Goal: Transaction & Acquisition: Purchase product/service

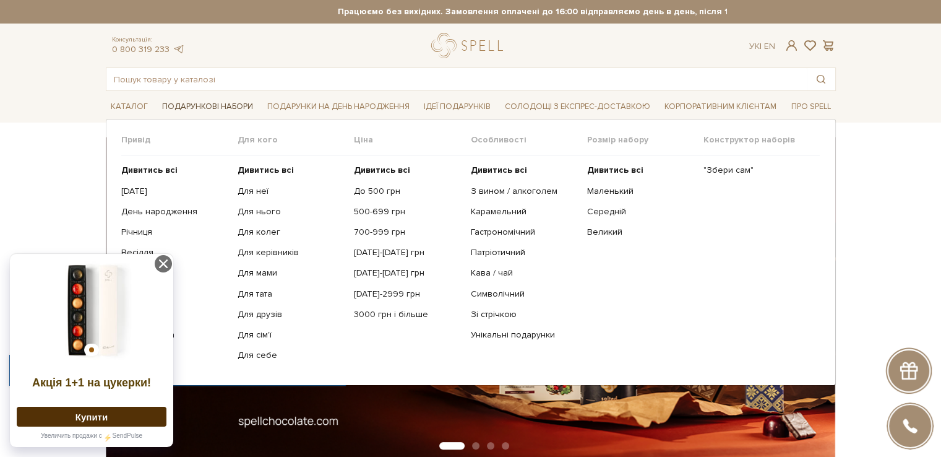
click at [225, 111] on span "Подарункові набори" at bounding box center [207, 106] width 101 height 19
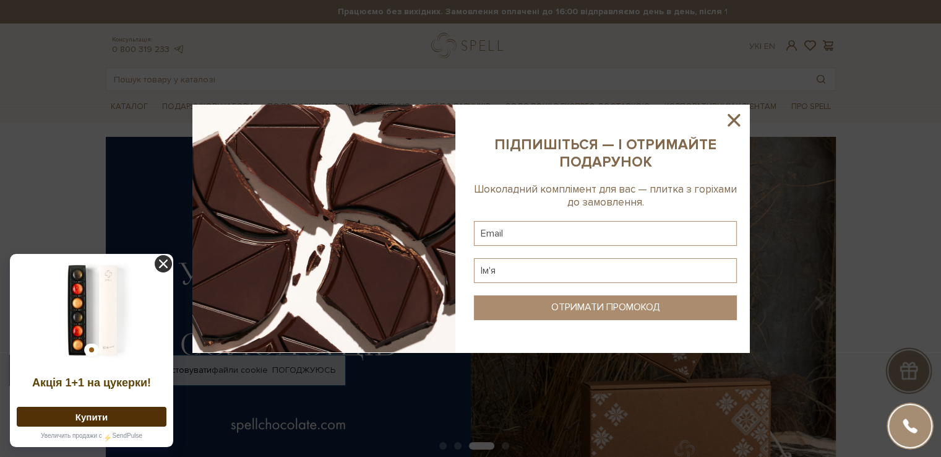
click at [164, 258] on icon at bounding box center [163, 263] width 17 height 17
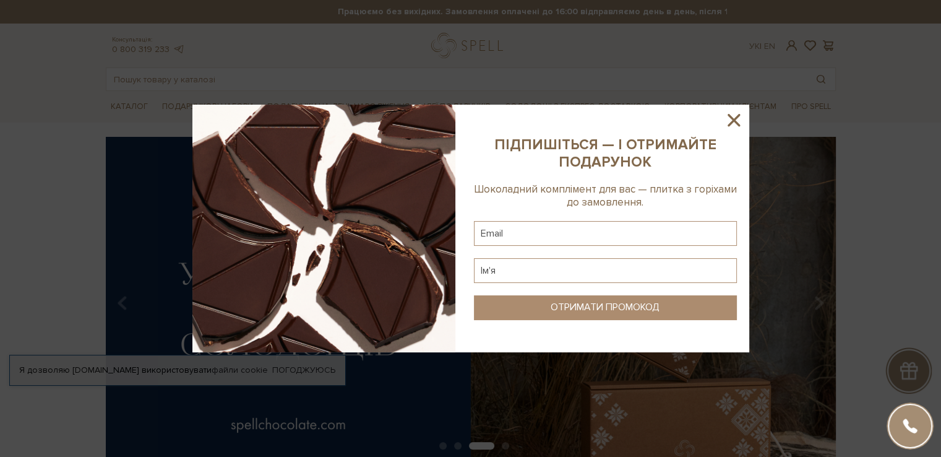
click at [731, 119] on icon at bounding box center [734, 120] width 21 height 21
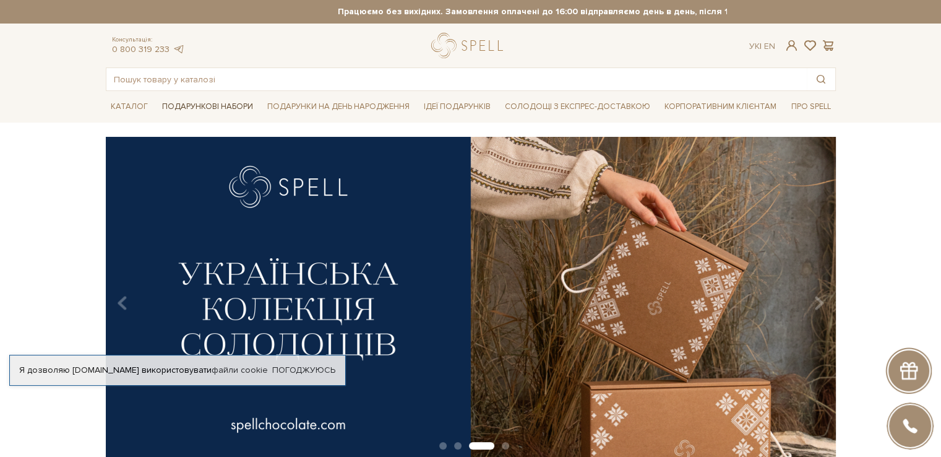
click at [218, 101] on span "Подарункові набори" at bounding box center [207, 106] width 101 height 19
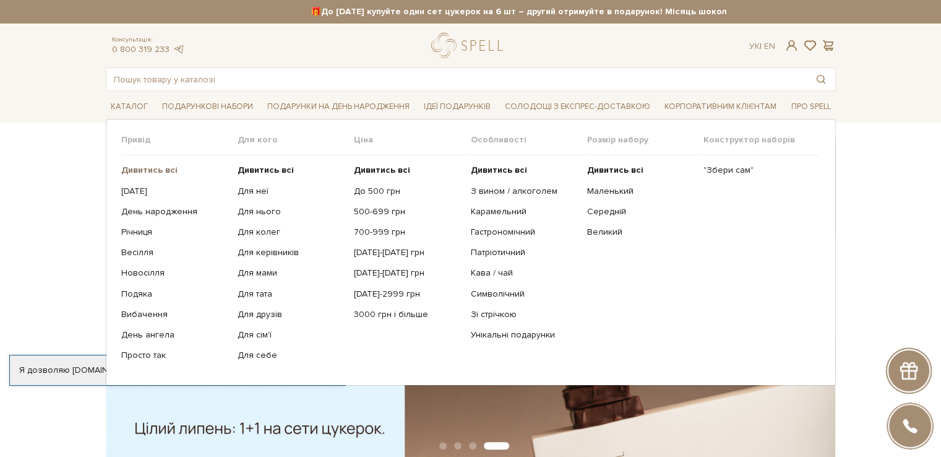
click at [161, 170] on b "Дивитись всі" at bounding box center [149, 170] width 56 height 11
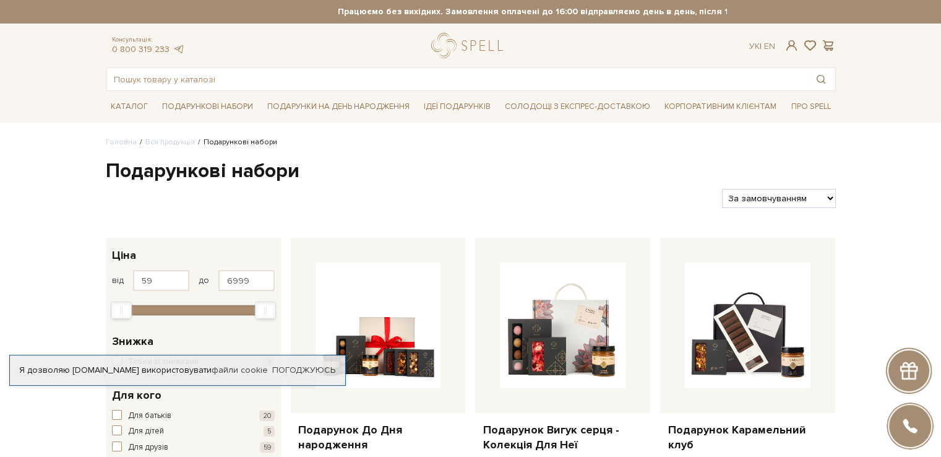
click at [797, 192] on select "За замовчуванням За Ціною (зростання) За Ціною (зменшення) Новинки За популярні…" at bounding box center [778, 198] width 113 height 19
select select "https://spellchocolate.com/our-productions/podarunkovi-box/?sort=p.price&order=…"
click at [722, 189] on select "За замовчуванням За Ціною (зростання) За Ціною (зменшення) Новинки За популярні…" at bounding box center [778, 198] width 113 height 19
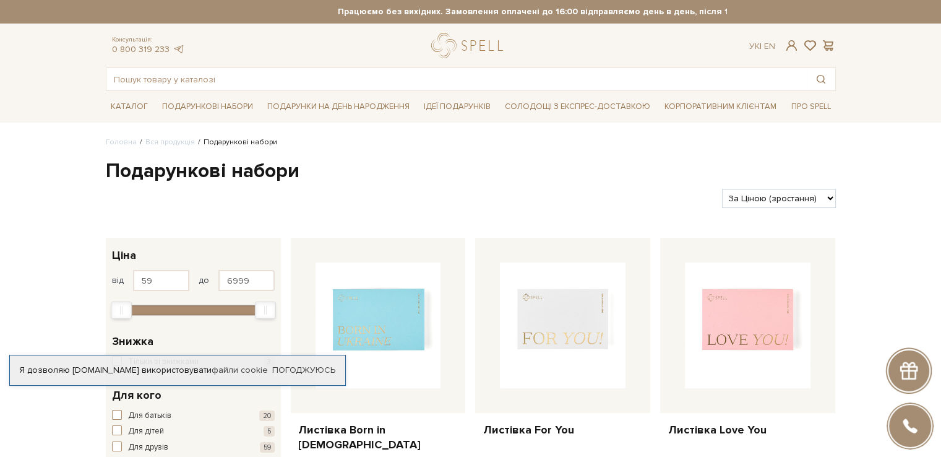
click at [782, 202] on select "За замовчуванням За Ціною (зростання) За Ціною (зменшення) Новинки За популярні…" at bounding box center [778, 198] width 113 height 19
select select "https://spellchocolate.com/our-productions/podarunkovi-box/?sort=p.price&order=…"
click at [722, 189] on select "За замовчуванням За Ціною (зростання) За Ціною (зменшення) Новинки За популярні…" at bounding box center [778, 198] width 113 height 19
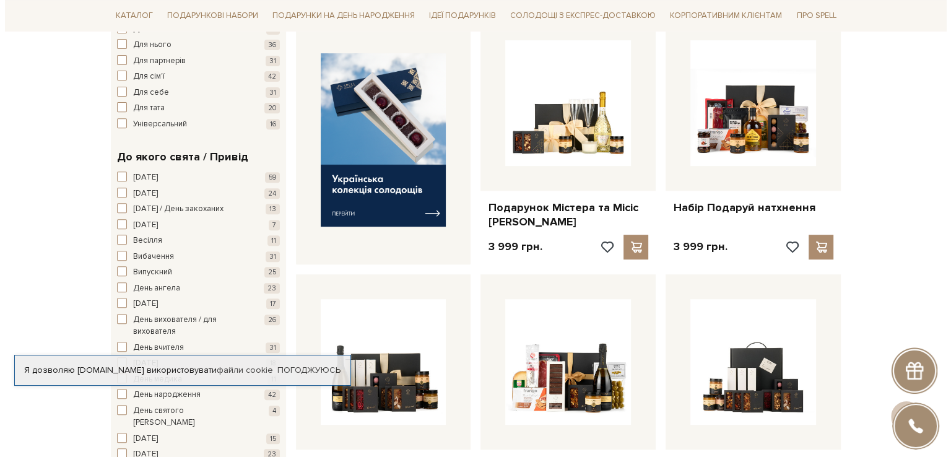
scroll to position [495, 0]
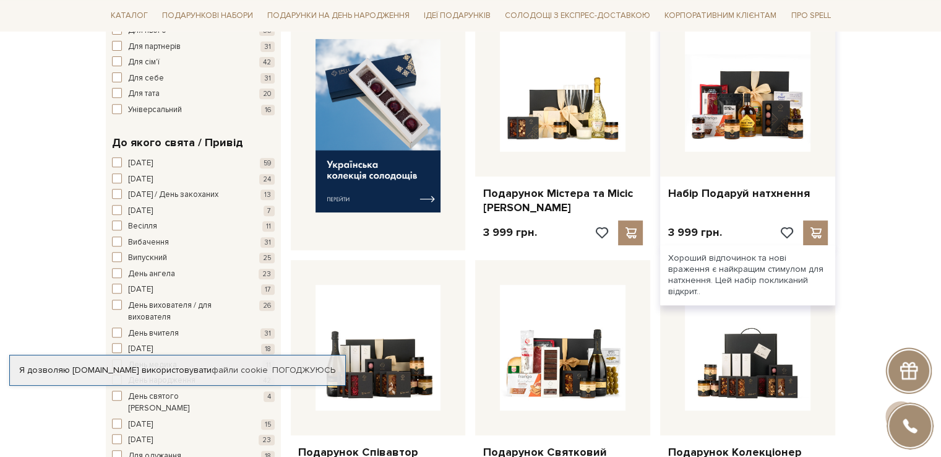
click at [736, 191] on div "Набір Подаруй натхнення 3 999 грн." at bounding box center [747, 125] width 175 height 249
click at [821, 223] on div at bounding box center [815, 232] width 25 height 25
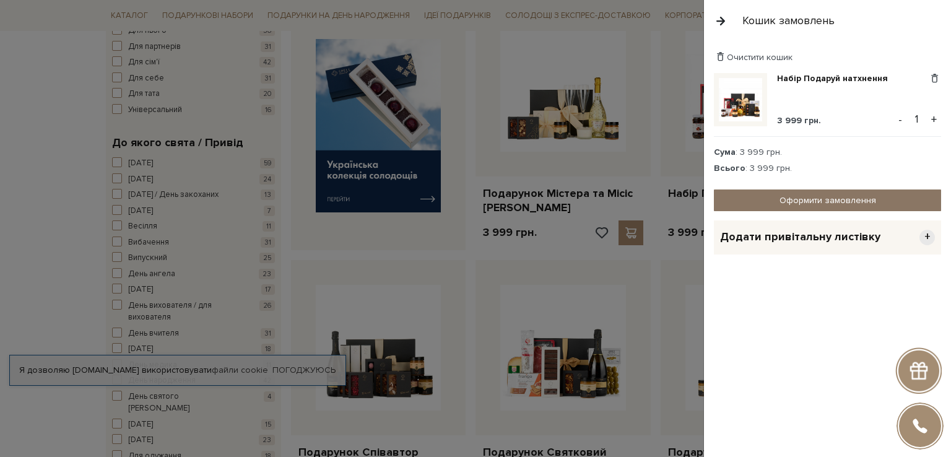
click at [826, 194] on link "Оформити замовлення" at bounding box center [827, 200] width 227 height 22
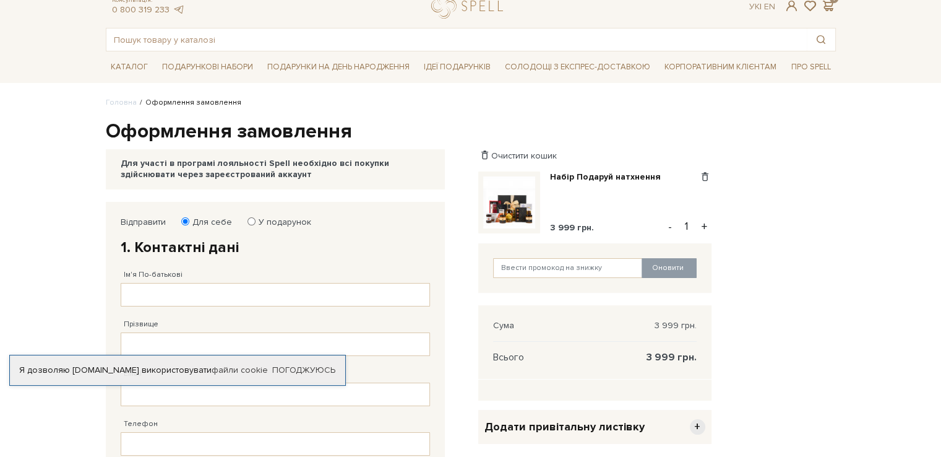
scroll to position [62, 0]
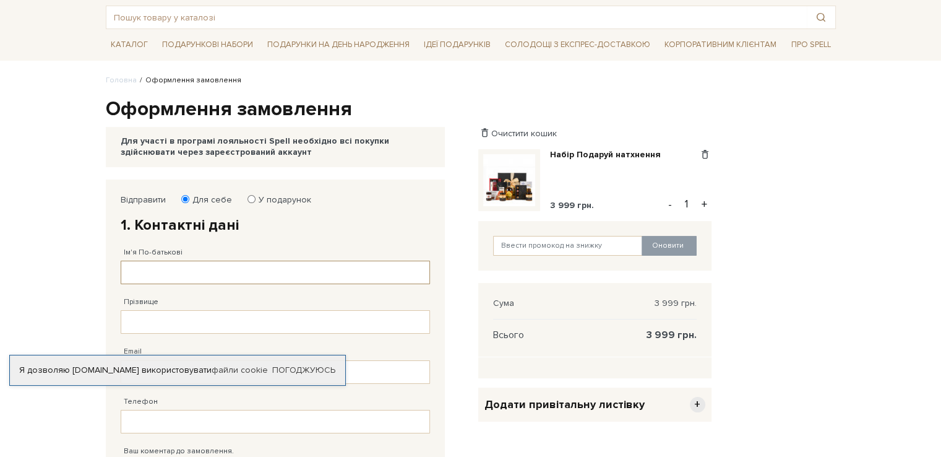
click at [163, 269] on input "Ім'я По-батькові" at bounding box center [275, 273] width 309 height 24
type input "[PERSON_NAME]"
type input "Татаринов"
type input "k.tatarynov@upstars.com"
type input "38 (095) 904 35 82"
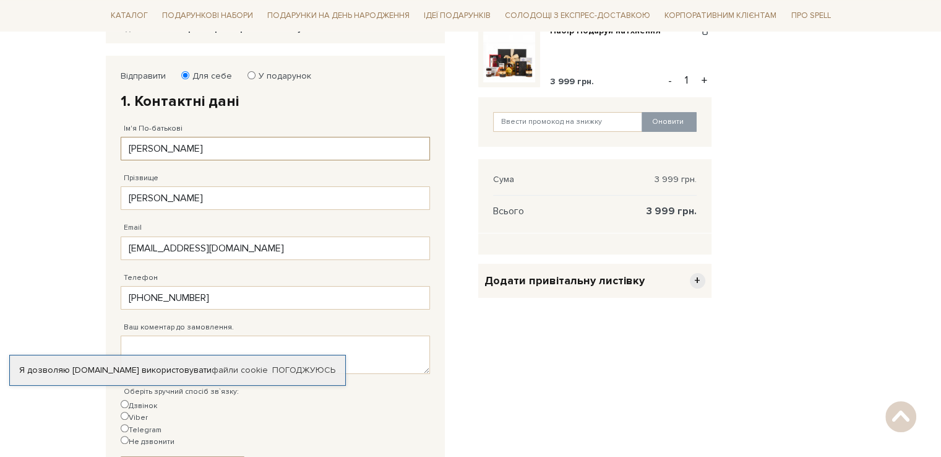
type input "38 (095) 904 35 82"
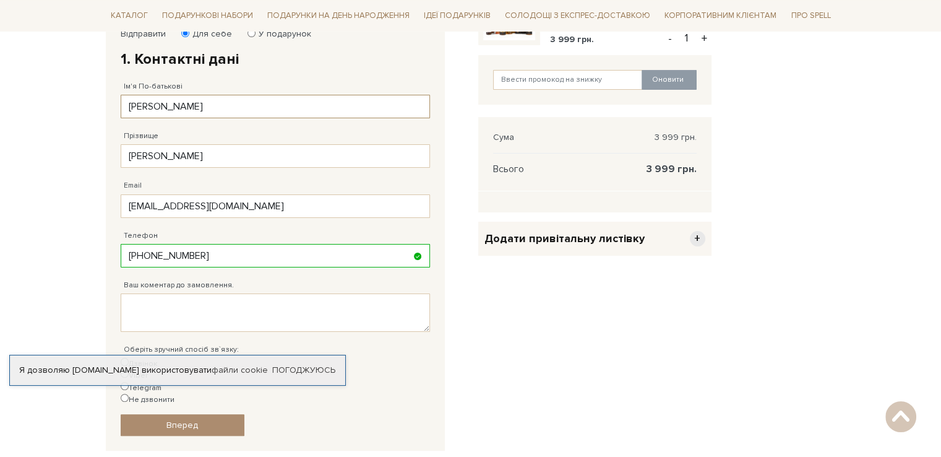
scroll to position [309, 0]
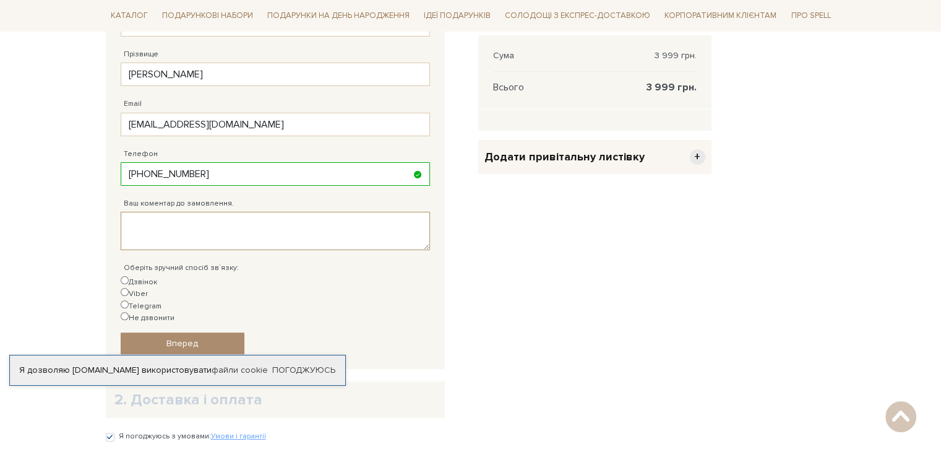
click at [237, 232] on textarea "Ваш коментар до замовлення." at bounding box center [275, 231] width 309 height 38
click at [123, 279] on input "Дзвінок" at bounding box center [125, 280] width 8 height 8
radio input "true"
click at [205, 229] on textarea "Ваш коментар до замовлення." at bounding box center [275, 231] width 309 height 38
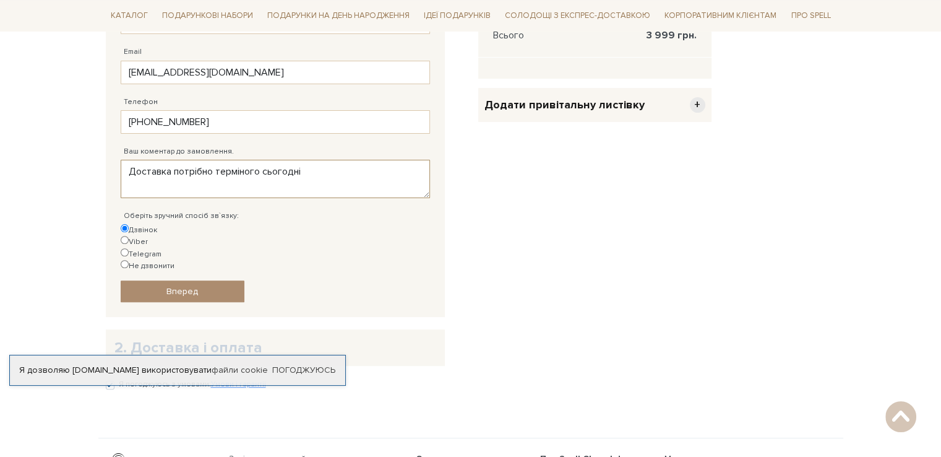
scroll to position [433, 0]
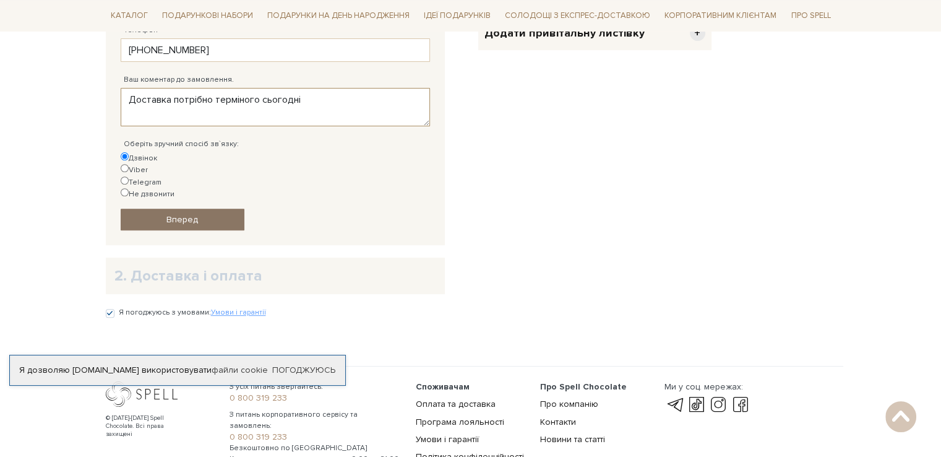
type textarea "Доставка потрібно терміного сьогодні"
click at [211, 209] on link "Вперед" at bounding box center [183, 220] width 124 height 22
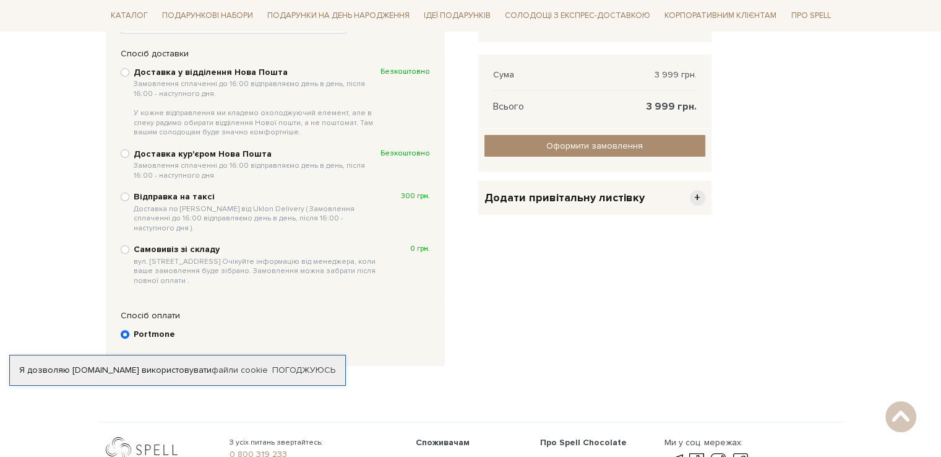
scroll to position [316, 0]
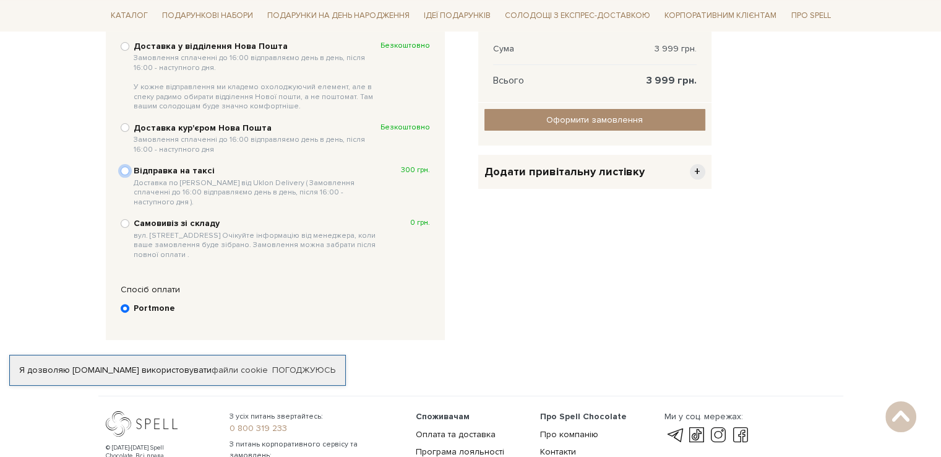
click at [127, 170] on input "Відправка на таксі Доставка по Києву від Uklon Delivery ( Замовлення сплаченні …" at bounding box center [125, 170] width 9 height 9
radio input "true"
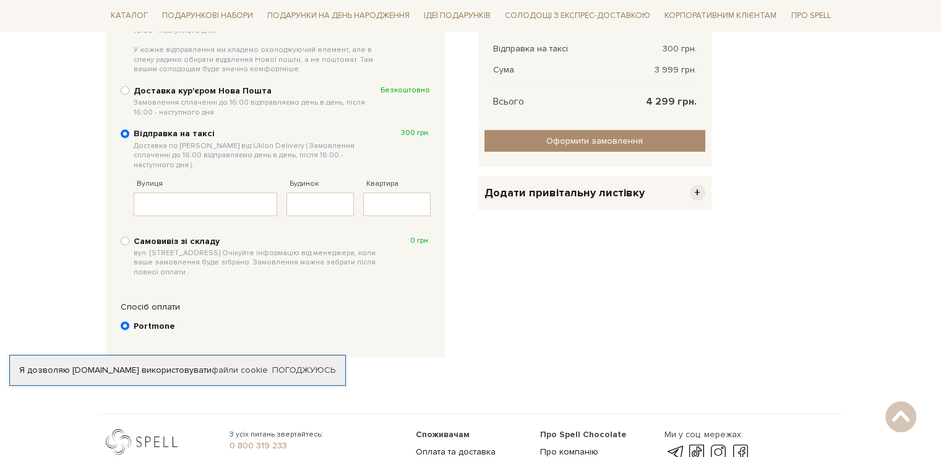
scroll to position [254, 0]
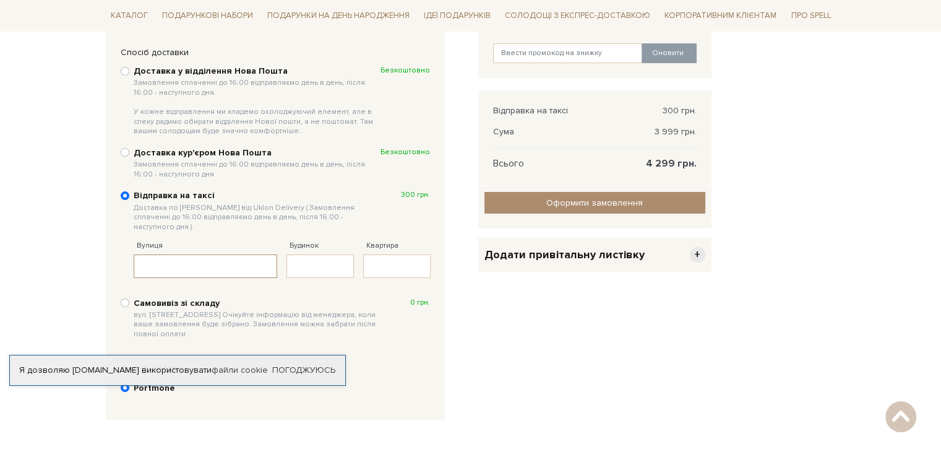
click at [218, 264] on input "Вулиця" at bounding box center [206, 266] width 144 height 24
type input "вул. Польова (Солом'янський р-н) 21"
click at [318, 254] on input "Будинок" at bounding box center [320, 266] width 67 height 24
type input "21"
click at [398, 254] on input "Квартира" at bounding box center [396, 266] width 67 height 24
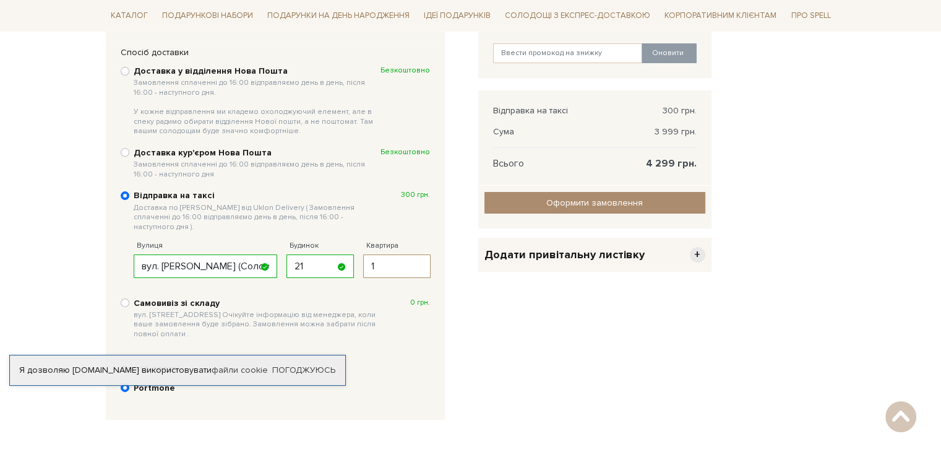
type input "1"
click at [523, 306] on div "Очистити кошик Набір Подаруй натхнення 3 999 грн. Видалити Додати в обрані - 1 …" at bounding box center [595, 209] width 248 height 445
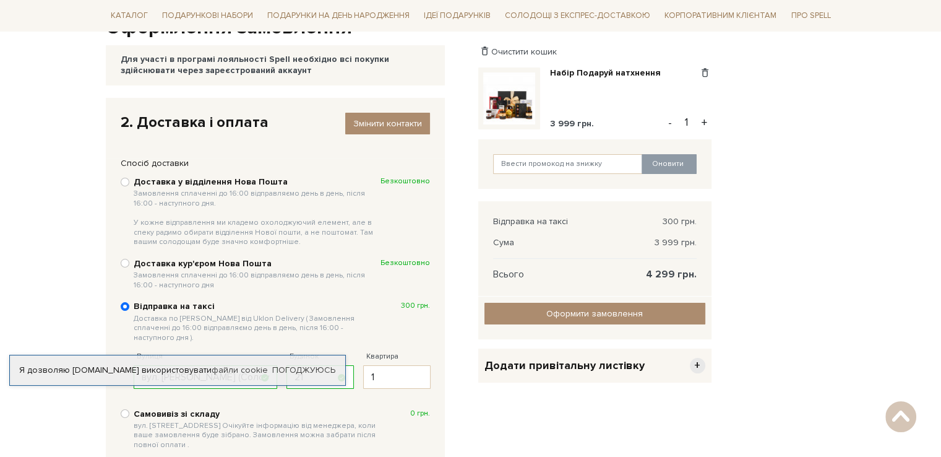
scroll to position [131, 0]
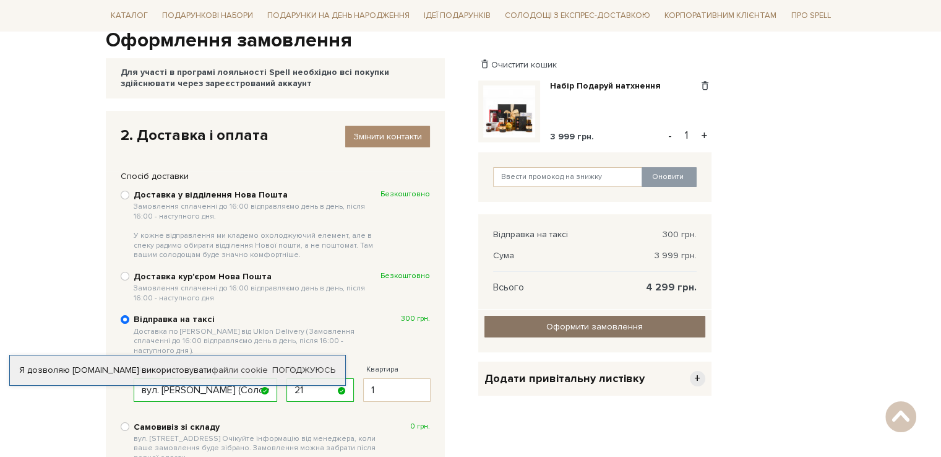
click at [566, 329] on span "Оформити замовлення" at bounding box center [595, 326] width 97 height 11
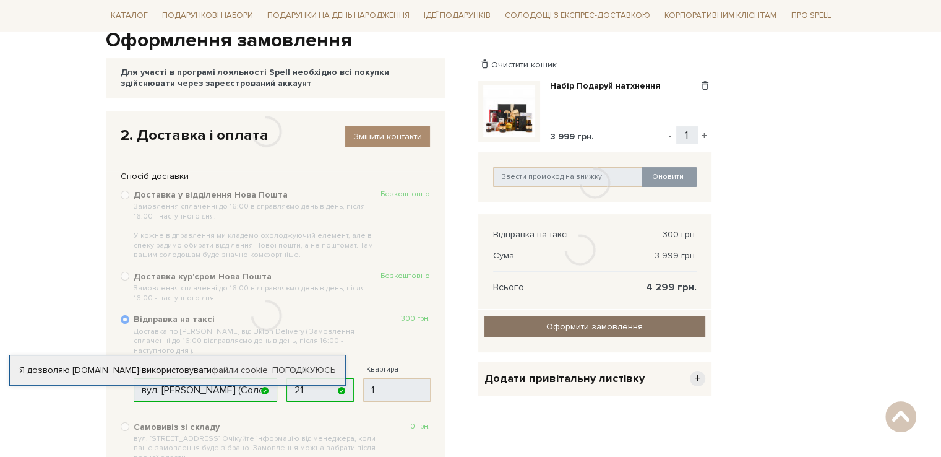
scroll to position [282, 0]
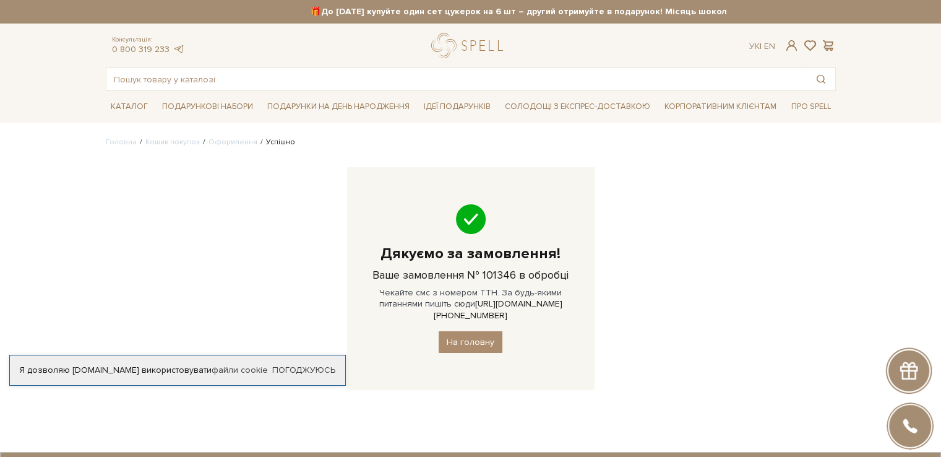
click at [910, 429] on div at bounding box center [910, 426] width 45 height 45
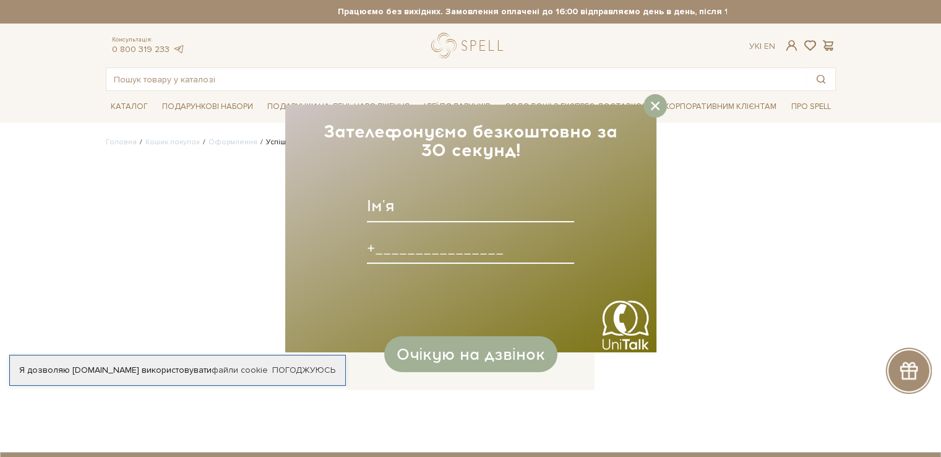
click at [433, 216] on input at bounding box center [470, 206] width 207 height 32
type input "[PERSON_NAME]"
click at [433, 251] on input at bounding box center [470, 247] width 207 height 32
type input "[PHONE_NUMBER]____"
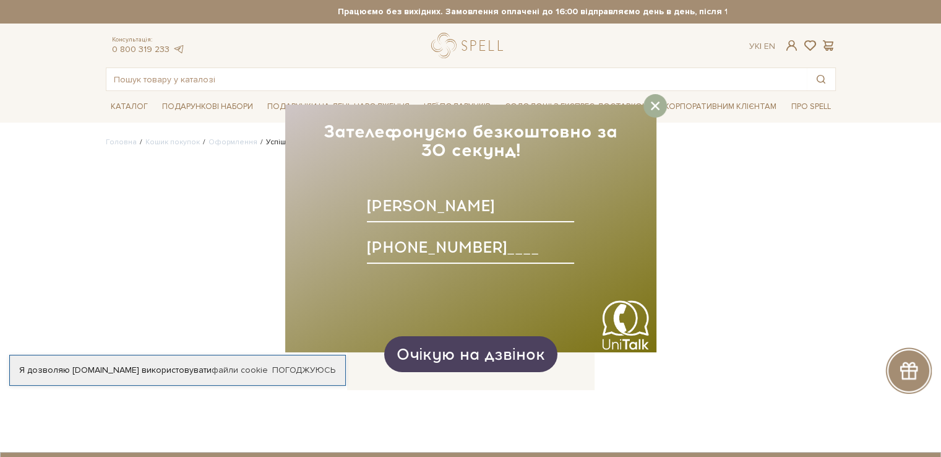
click at [456, 345] on span "Очікую на дзвінок" at bounding box center [470, 354] width 149 height 19
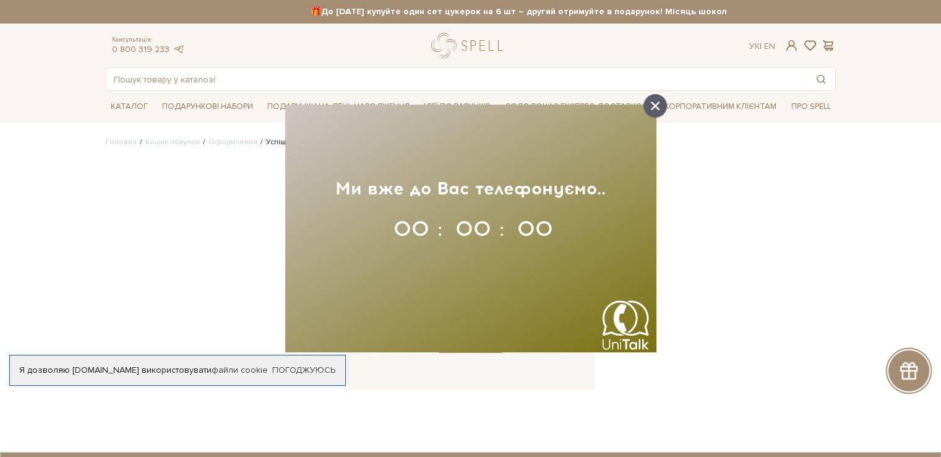
click at [653, 102] on icon at bounding box center [655, 106] width 9 height 9
